Goal: Information Seeking & Learning: Learn about a topic

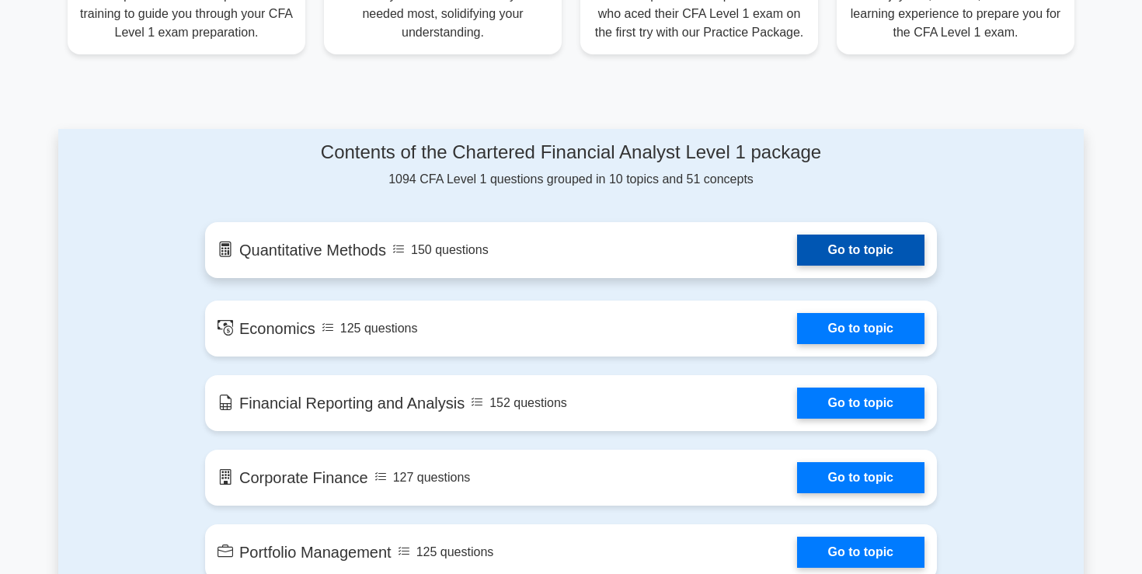
scroll to position [701, 0]
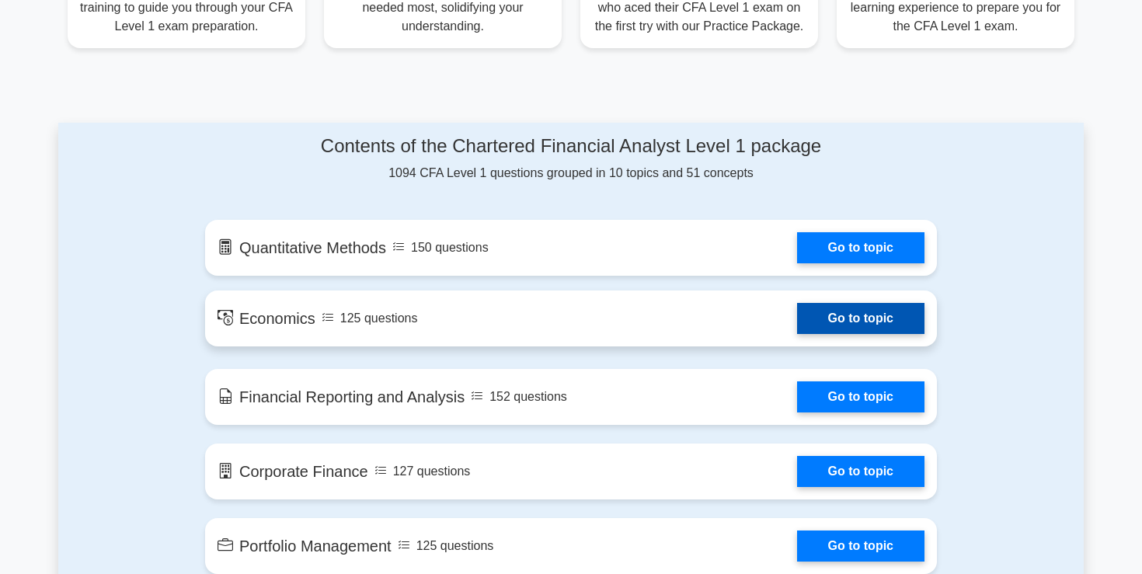
click at [797, 323] on link "Go to topic" at bounding box center [860, 318] width 127 height 31
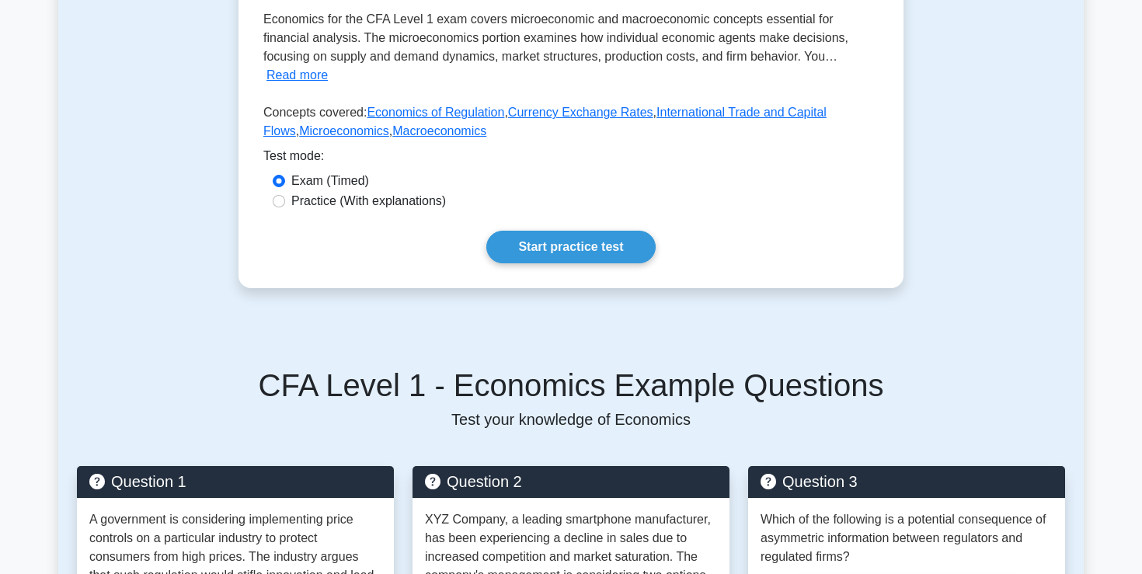
scroll to position [486, 0]
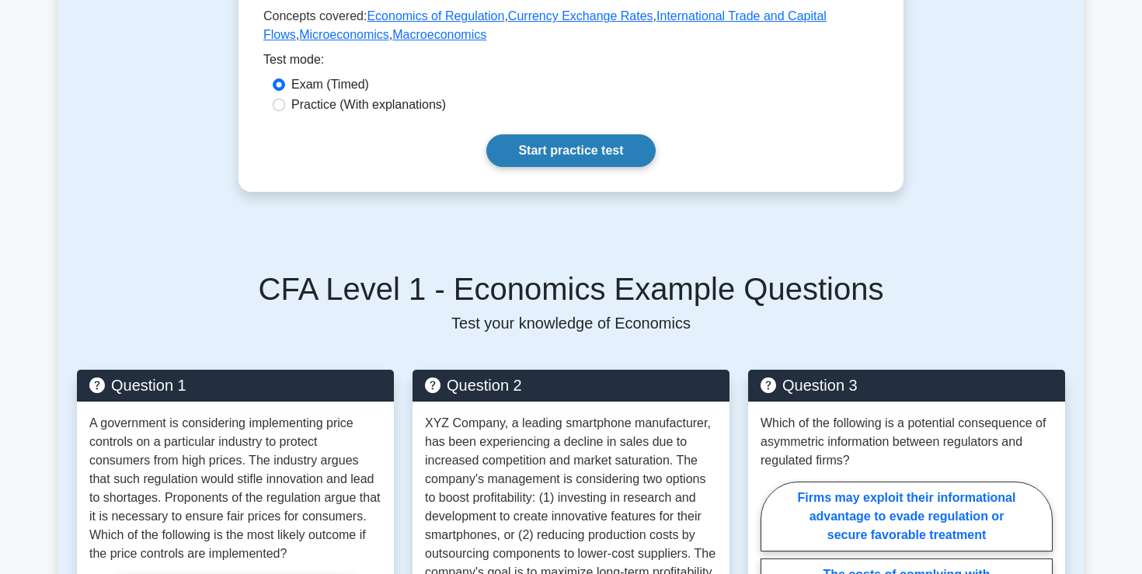
click at [539, 134] on link "Start practice test" at bounding box center [570, 150] width 169 height 33
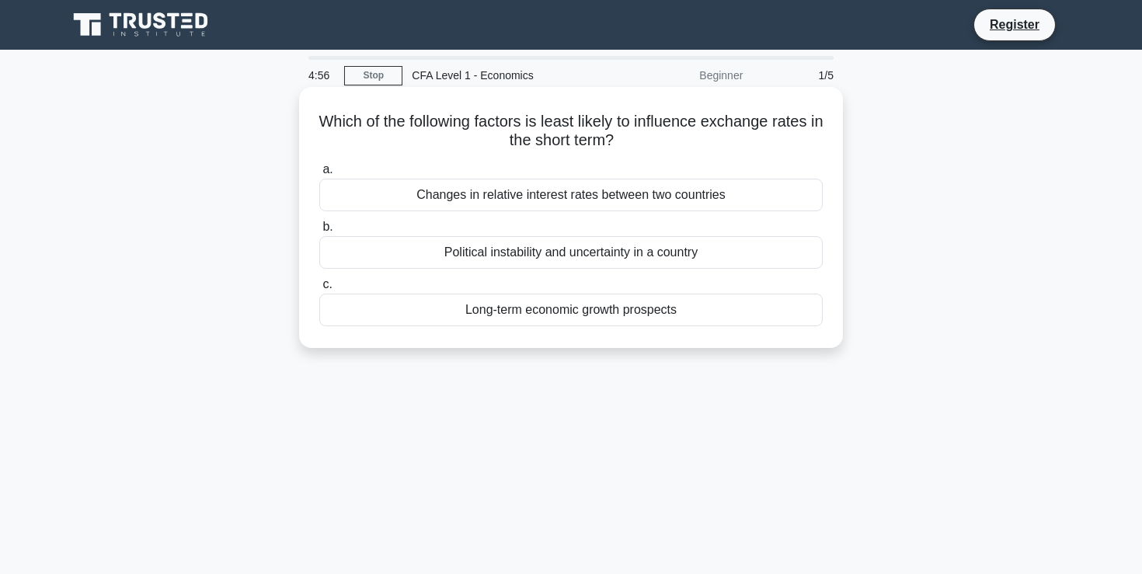
drag, startPoint x: 311, startPoint y: 124, endPoint x: 625, endPoint y: 143, distance: 315.2
click at [625, 142] on div "Which of the following factors is least likely to influence exchange rates in t…" at bounding box center [570, 217] width 531 height 249
click at [625, 143] on icon ".spinner_0XTQ{transform-origin:center;animation:spinner_y6GP .75s linear infini…" at bounding box center [623, 141] width 19 height 19
drag, startPoint x: 625, startPoint y: 143, endPoint x: 431, endPoint y: 103, distance: 198.2
click at [430, 104] on div "Which of the following factors is least likely to influence exchange rates in t…" at bounding box center [570, 217] width 531 height 249
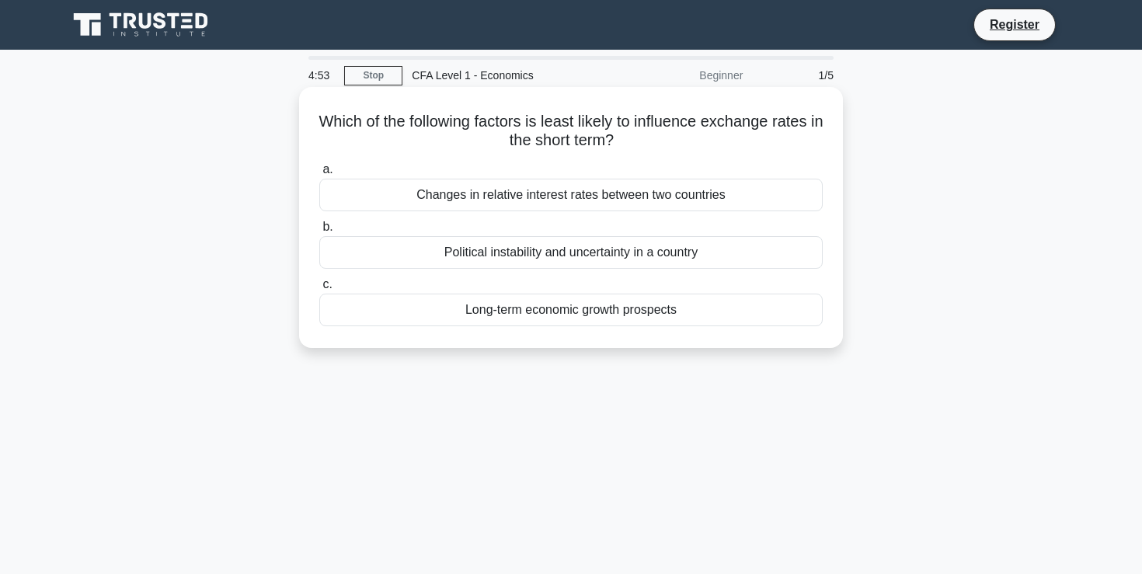
click at [431, 103] on div "Which of the following factors is least likely to influence exchange rates in t…" at bounding box center [570, 217] width 531 height 249
